Goal: Feedback & Contribution: Leave review/rating

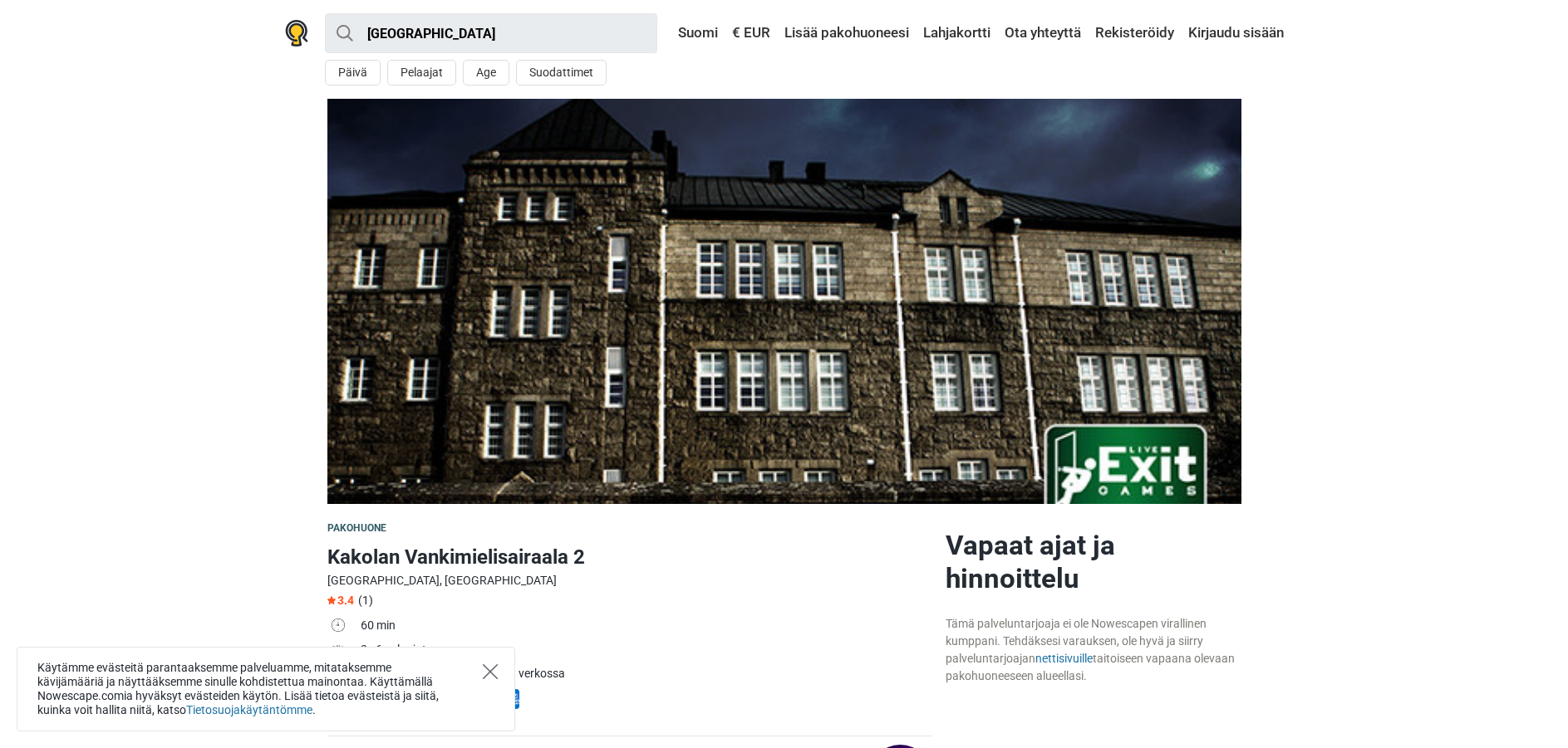
click at [484, 664] on icon "Close" at bounding box center [490, 671] width 15 height 15
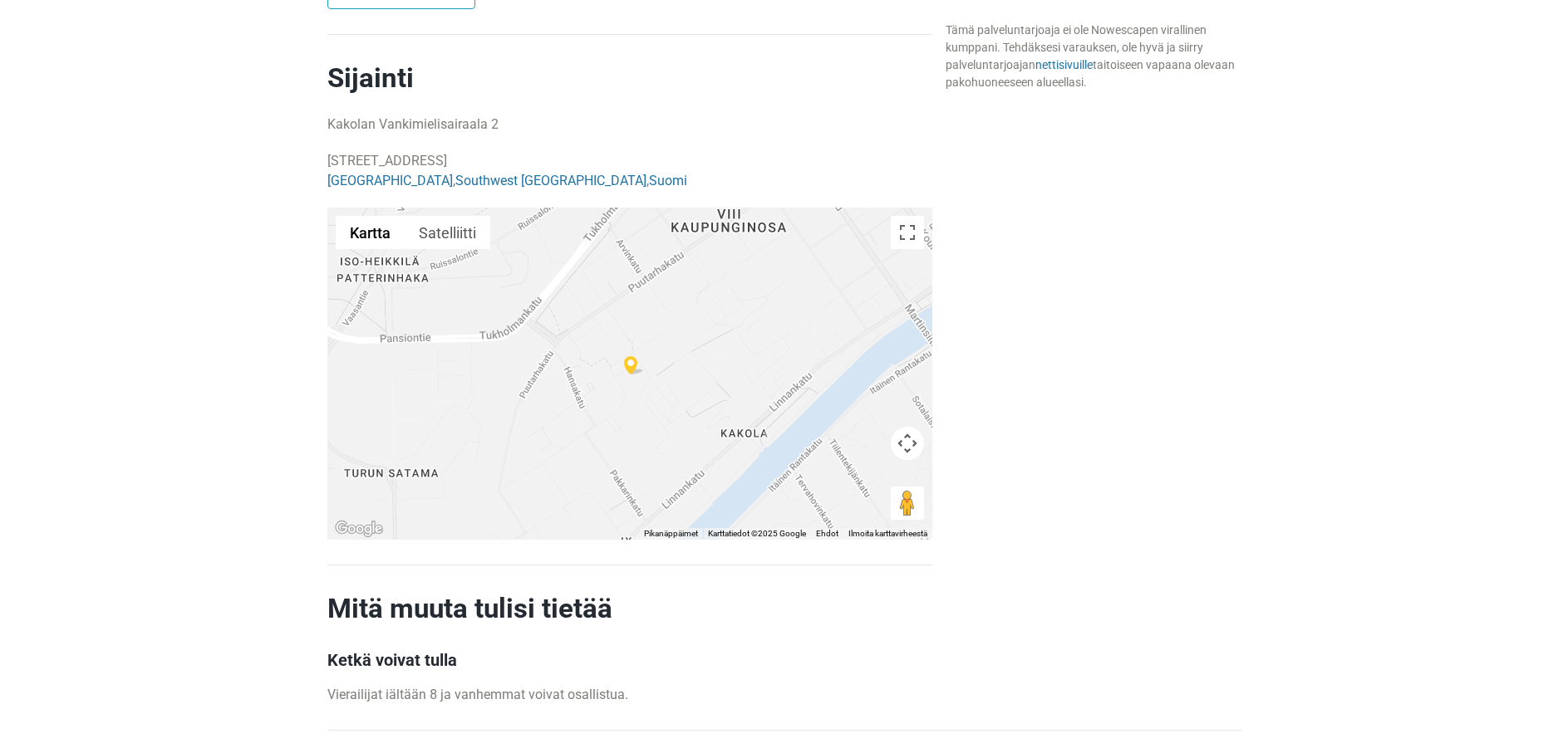
scroll to position [1080, 0]
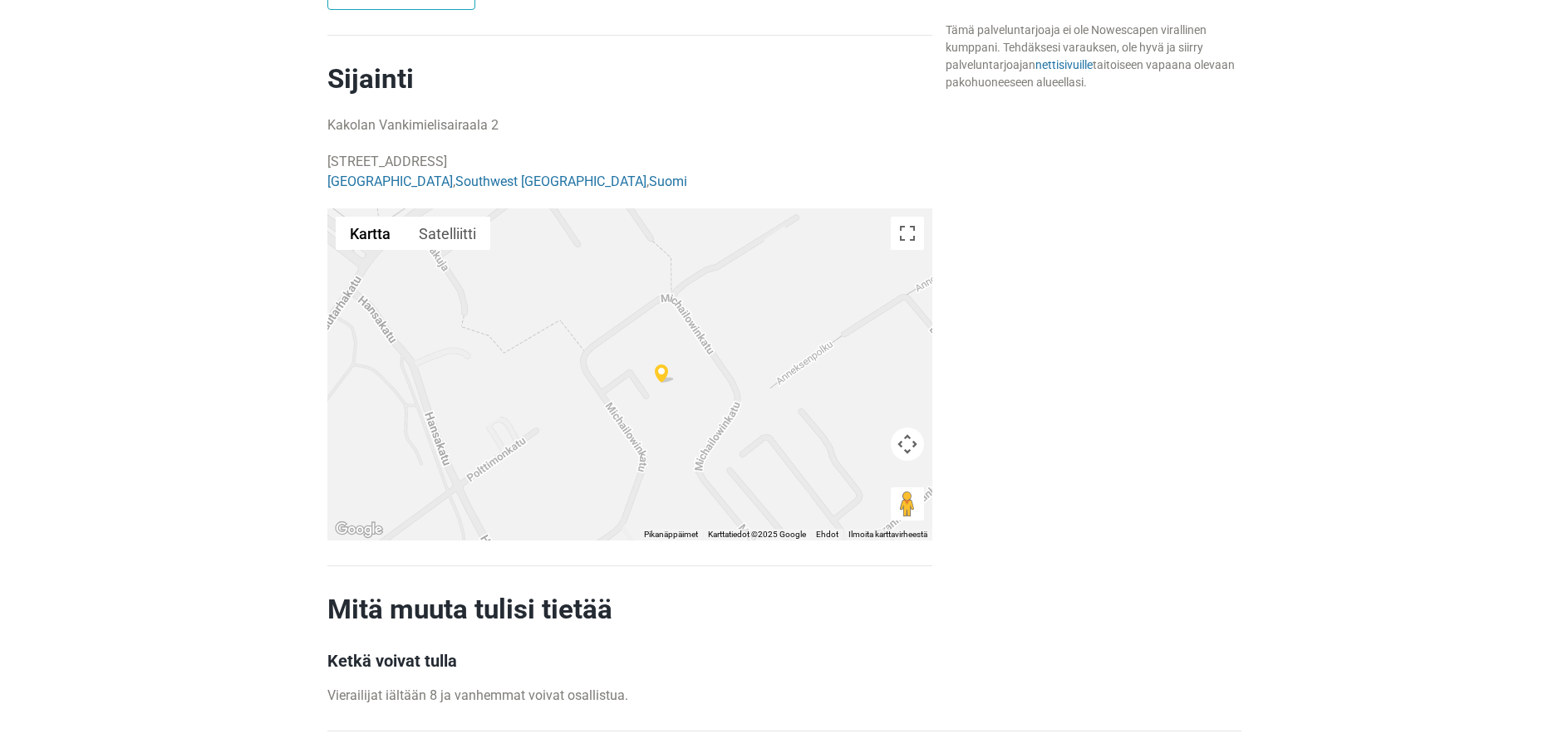
drag, startPoint x: 723, startPoint y: 310, endPoint x: 691, endPoint y: 475, distance: 168.1
click at [691, 475] on div at bounding box center [630, 374] width 605 height 332
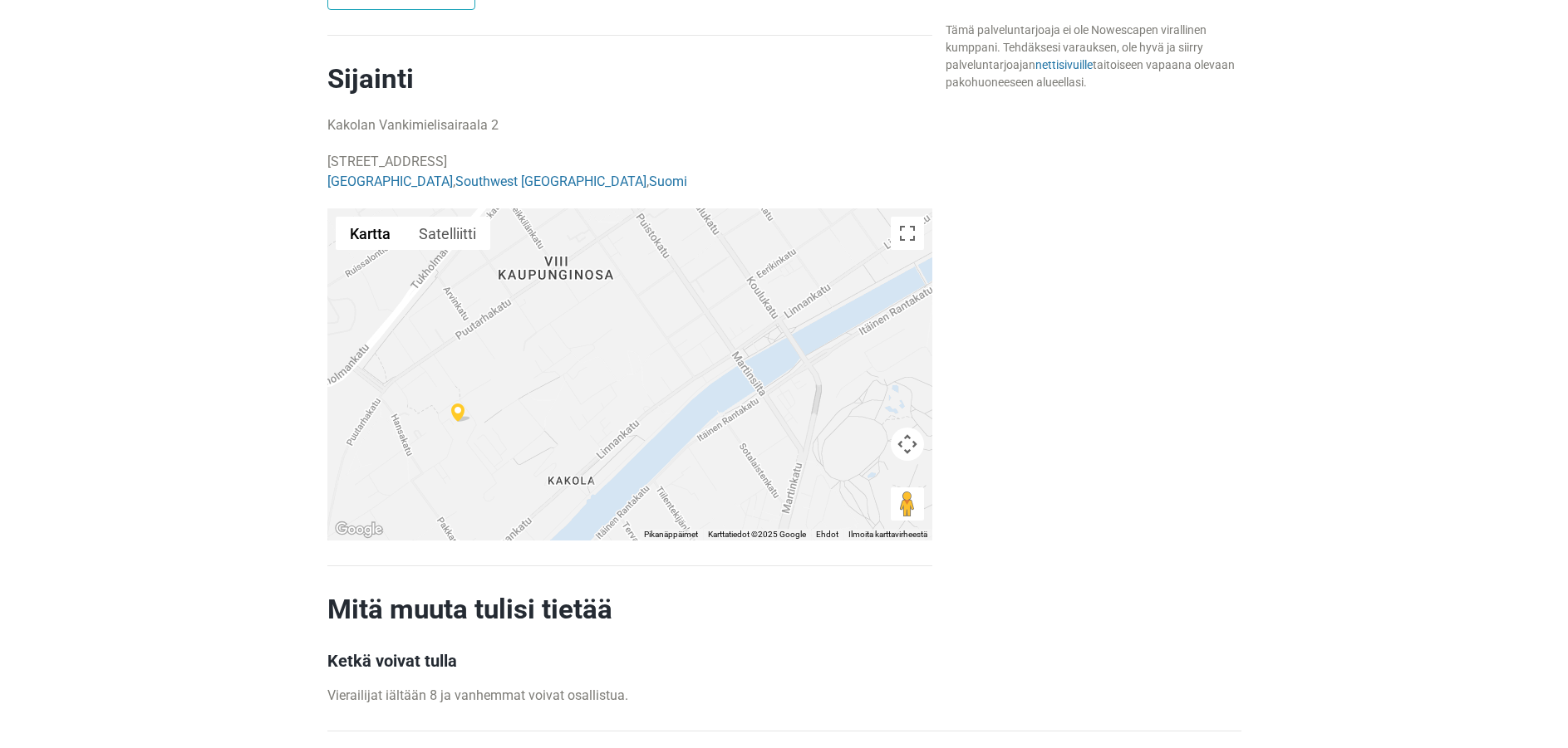
drag, startPoint x: 718, startPoint y: 370, endPoint x: 512, endPoint y: 356, distance: 206.5
click at [512, 356] on div at bounding box center [630, 374] width 605 height 332
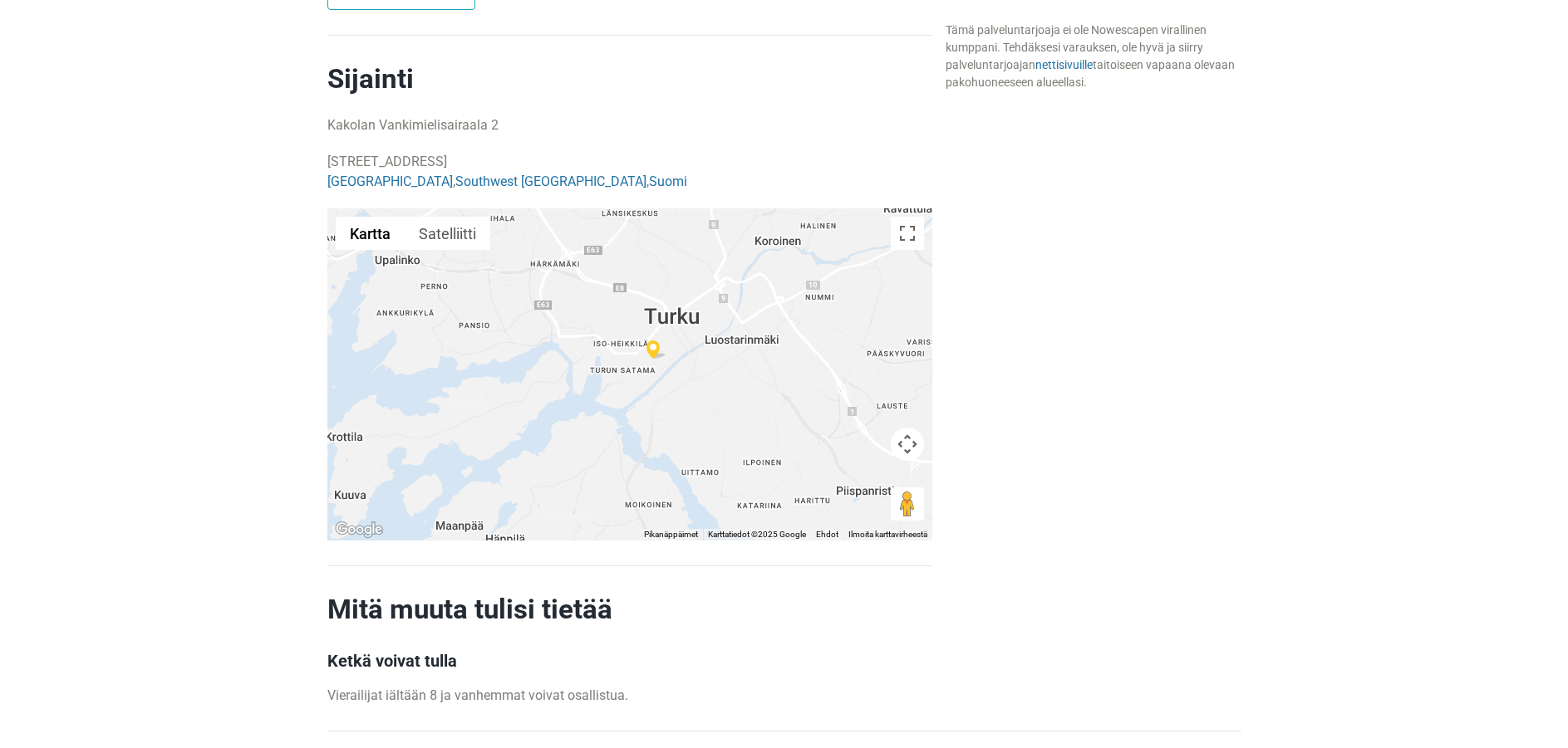
drag, startPoint x: 549, startPoint y: 381, endPoint x: 698, endPoint y: 374, distance: 149.2
click at [698, 374] on div at bounding box center [630, 374] width 605 height 332
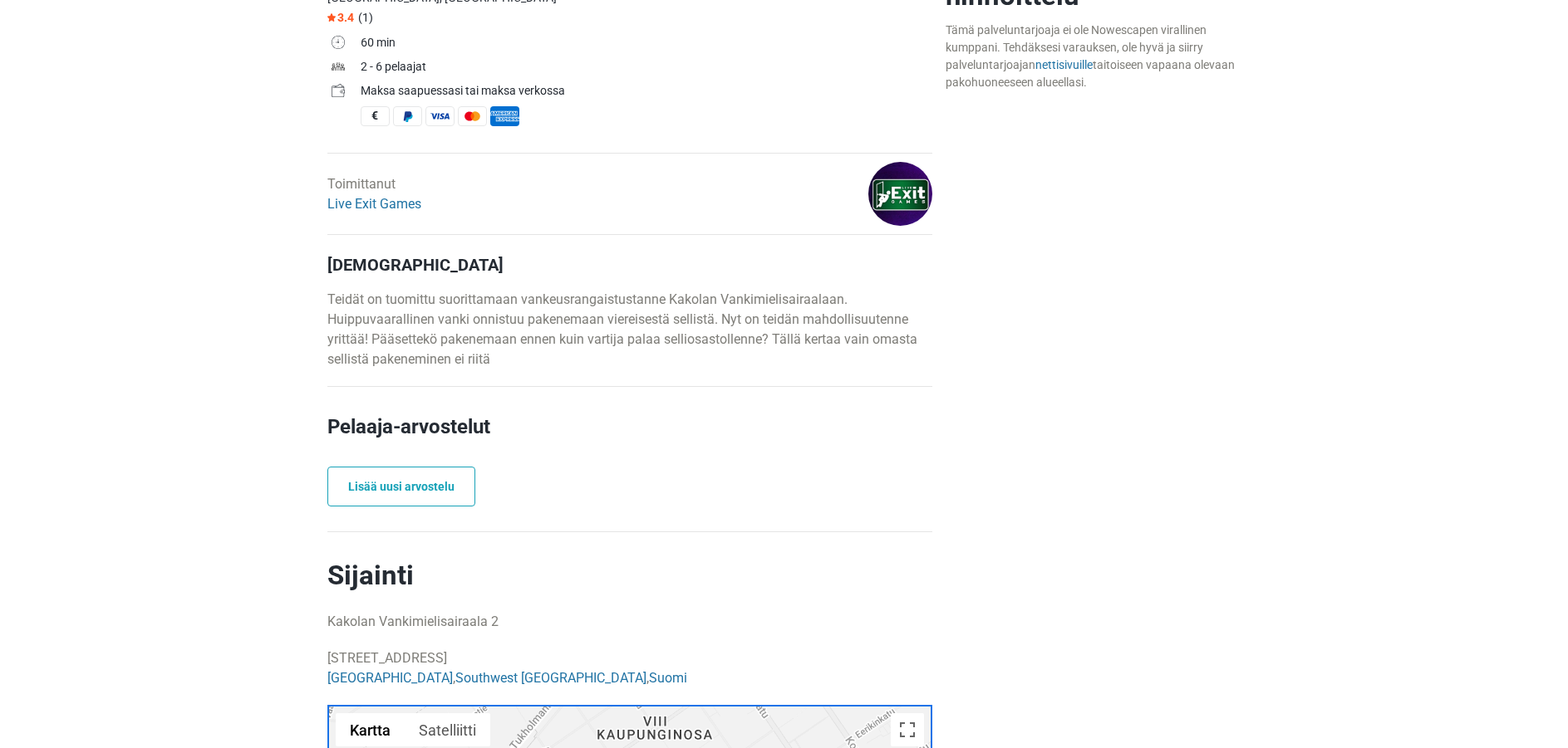
scroll to position [581, 0]
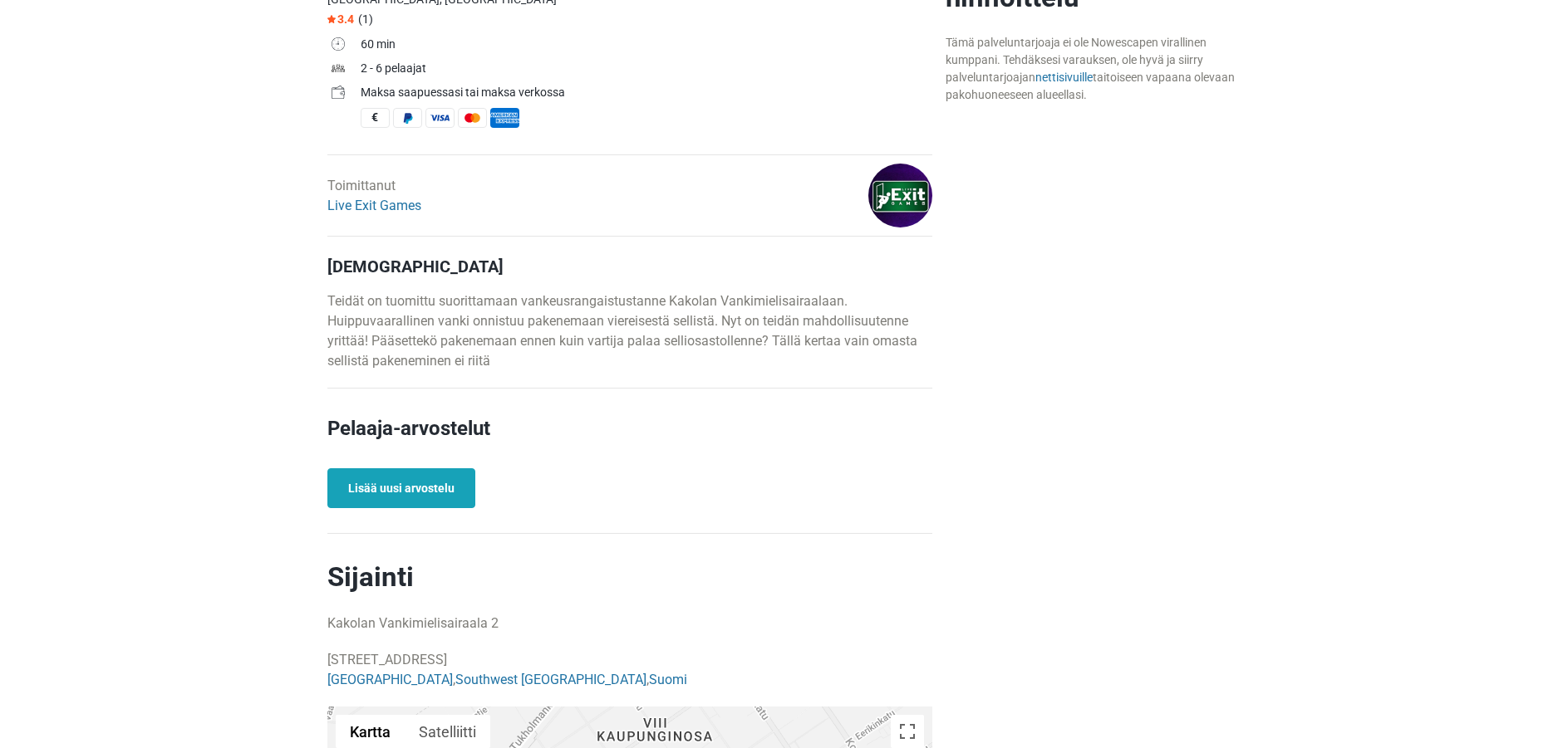
click at [392, 492] on link "Lisää uusi arvostelu" at bounding box center [401, 488] width 148 height 40
